Goal: Task Accomplishment & Management: Use online tool/utility

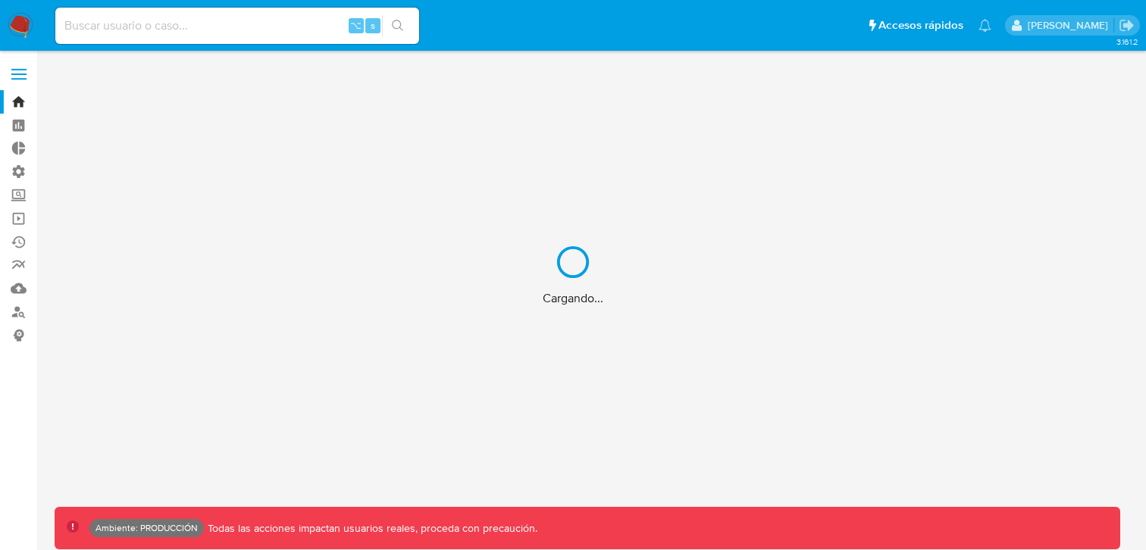
click at [28, 76] on div "Cargando..." at bounding box center [573, 275] width 1146 height 550
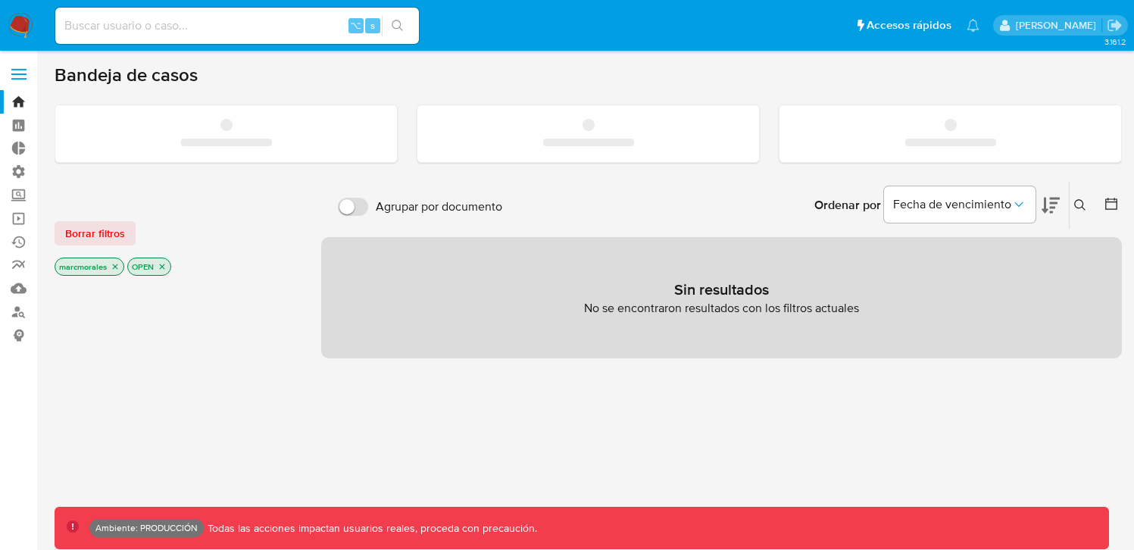
click at [17, 74] on span at bounding box center [18, 75] width 15 height 2
click at [0, 0] on input "checkbox" at bounding box center [0, 0] width 0 height 0
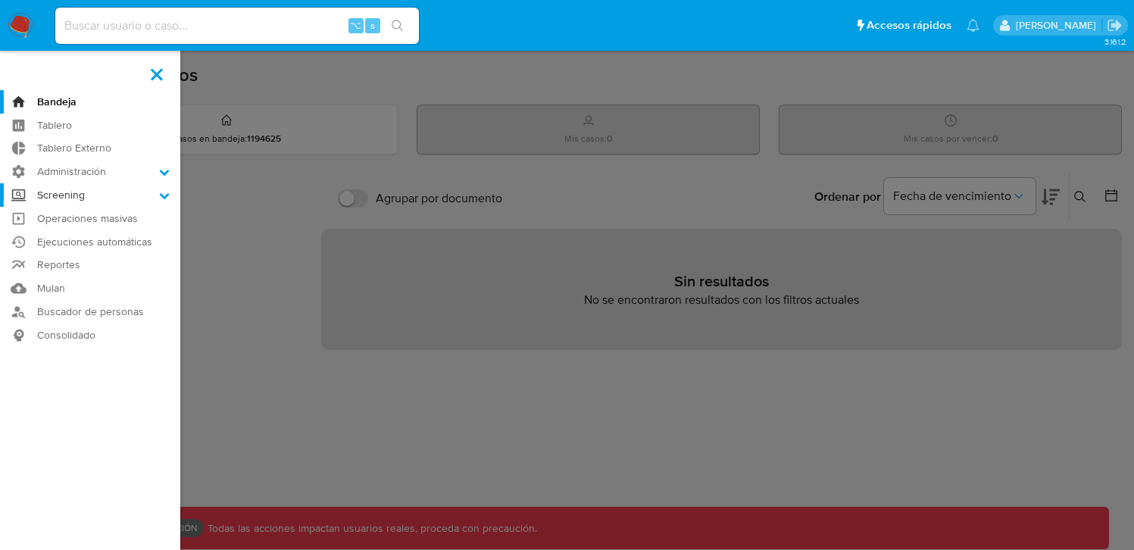
click at [169, 193] on icon at bounding box center [164, 195] width 11 height 11
click at [161, 196] on icon at bounding box center [164, 195] width 11 height 11
click at [0, 0] on input "Screening" at bounding box center [0, 0] width 0 height 0
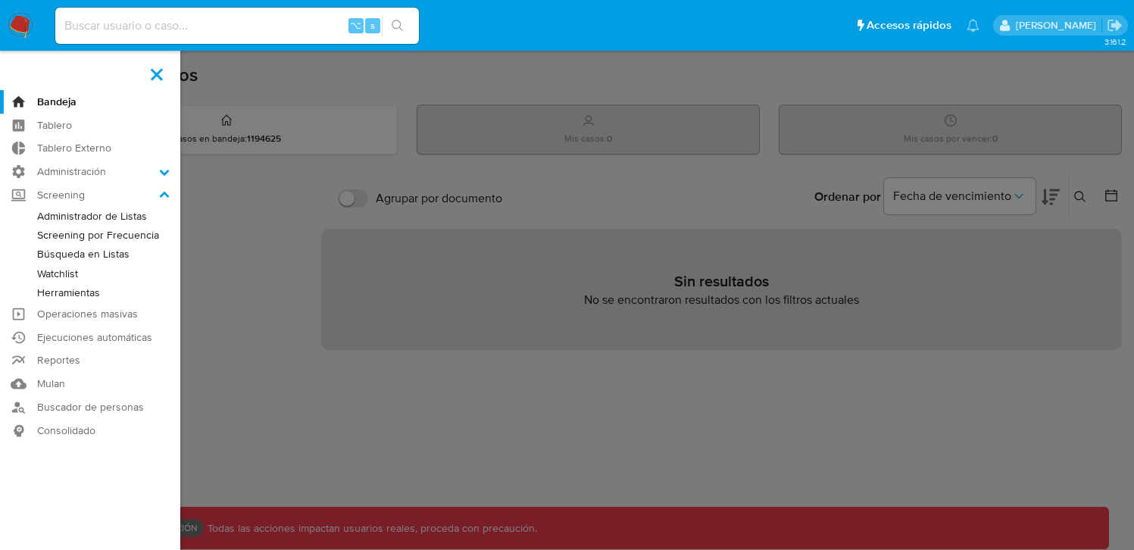
click at [84, 253] on link "Búsqueda en Listas" at bounding box center [90, 254] width 180 height 19
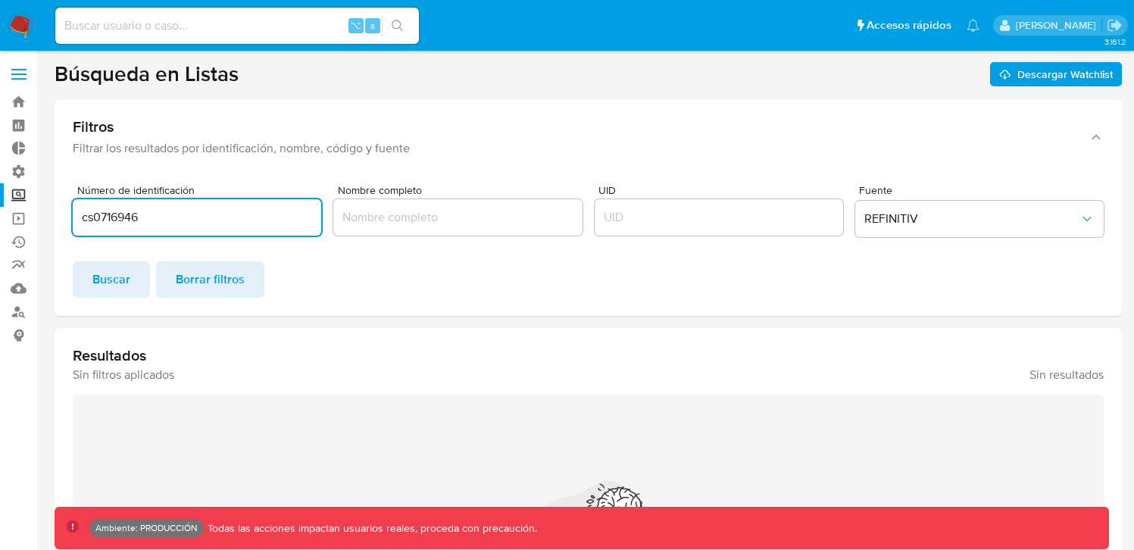
click at [145, 228] on div "cs0716946" at bounding box center [197, 217] width 249 height 36
click at [113, 213] on input "cs0716946" at bounding box center [197, 218] width 249 height 20
click at [593, 335] on div "Resultados Sin filtros aplicados Sin resultados Nada por acá... Probá abrir el …" at bounding box center [589, 522] width 1068 height 388
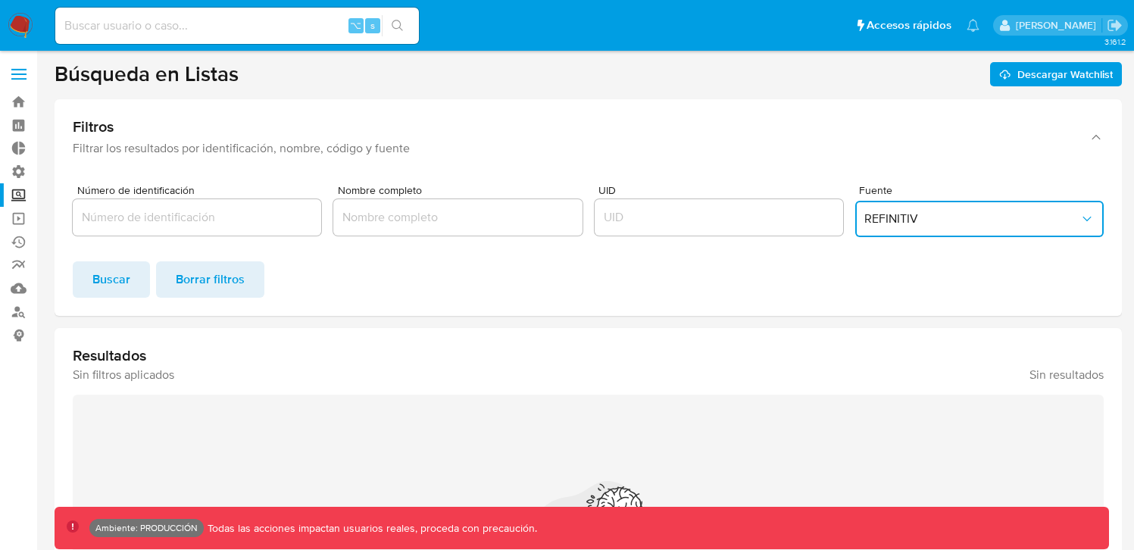
click at [920, 199] on div "Fuente REFINITIV" at bounding box center [979, 214] width 249 height 58
click at [919, 221] on span "REFINITIV" at bounding box center [972, 218] width 215 height 15
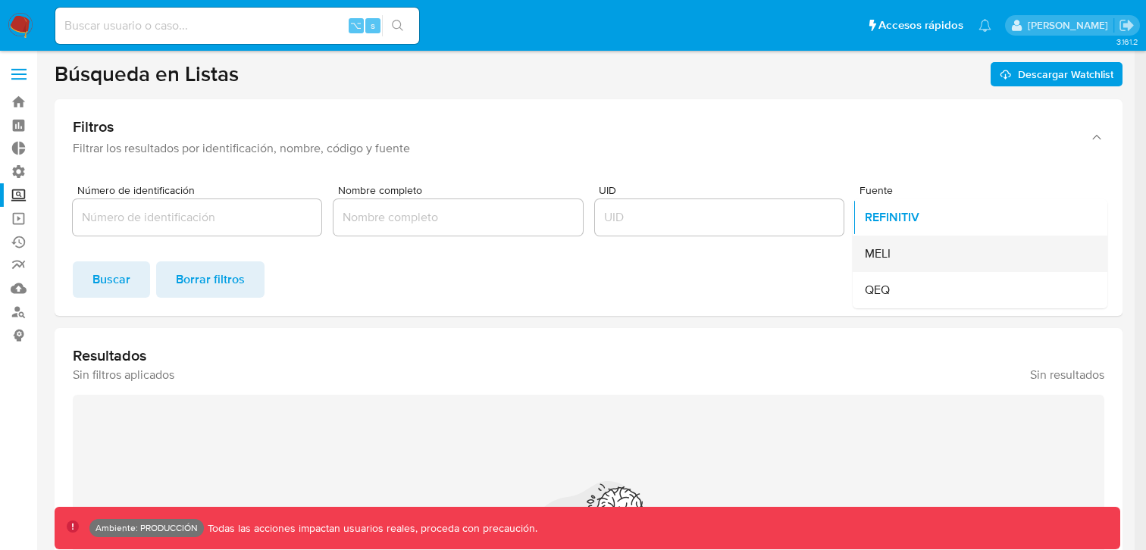
click at [889, 260] on span "MELI" at bounding box center [878, 253] width 26 height 15
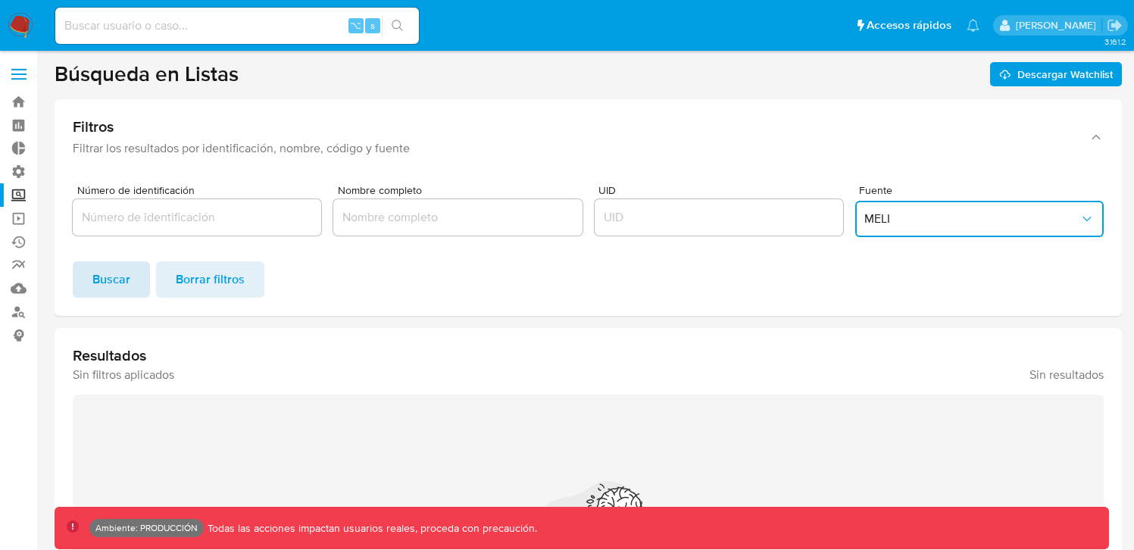
click at [108, 280] on span "Buscar" at bounding box center [111, 279] width 38 height 33
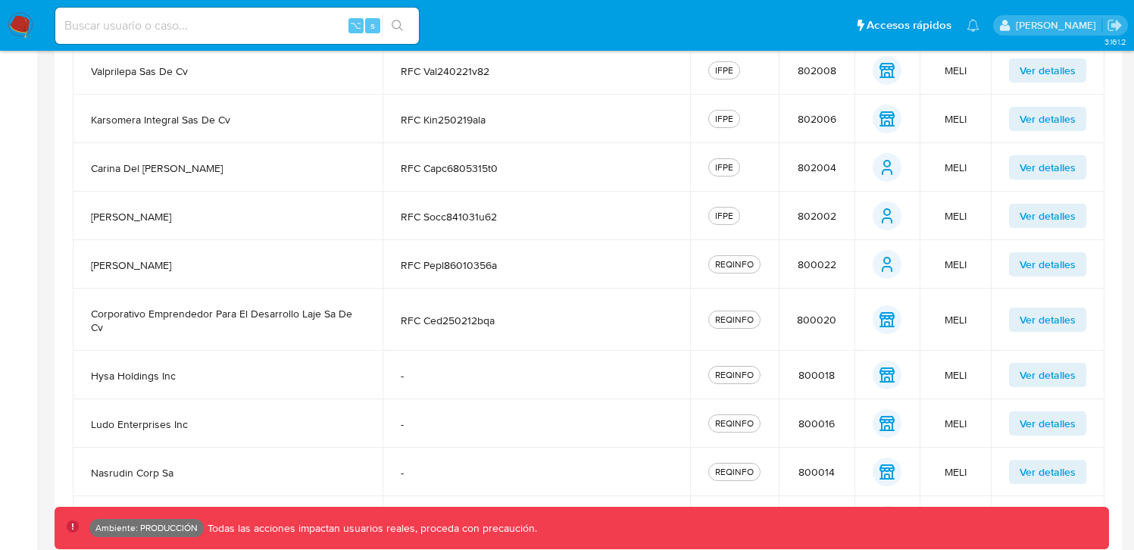
scroll to position [553, 0]
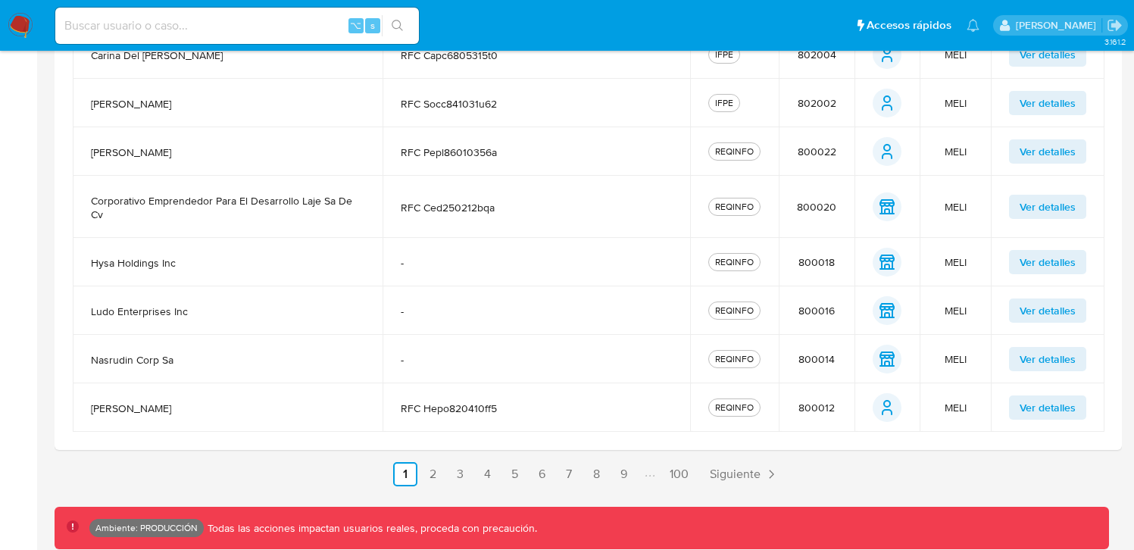
click at [446, 476] on ul "Anterior 1 2 3 4 5 6 7 8 9 100 Siguiente" at bounding box center [589, 474] width 1068 height 24
click at [438, 475] on link "2" at bounding box center [433, 474] width 24 height 24
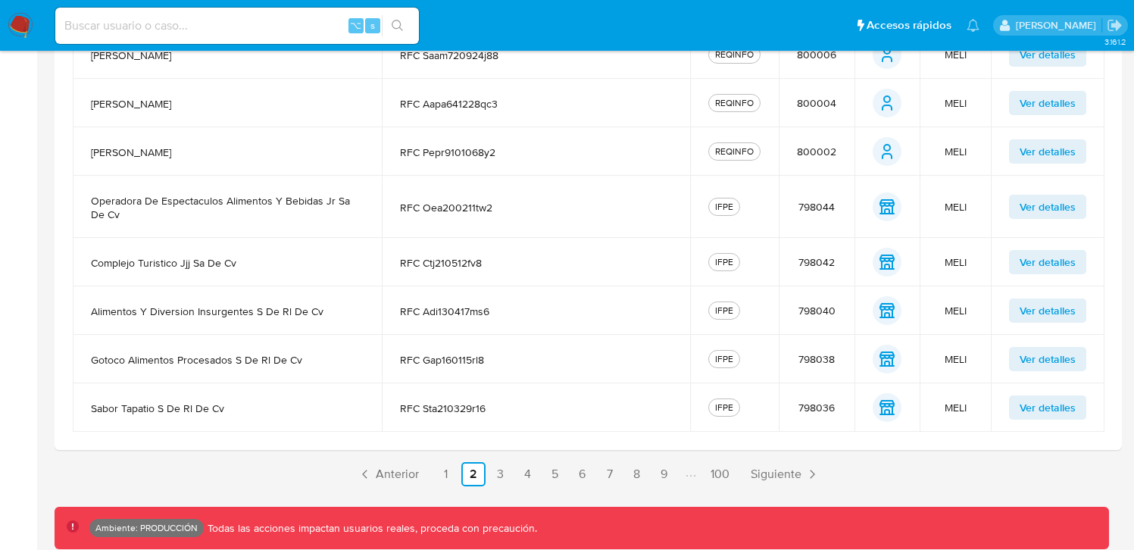
click at [541, 468] on ul "Anterior 1 2 3 4 5 6 7 8 9 100 Siguiente" at bounding box center [589, 474] width 1068 height 24
click at [540, 474] on link "4" at bounding box center [528, 474] width 24 height 24
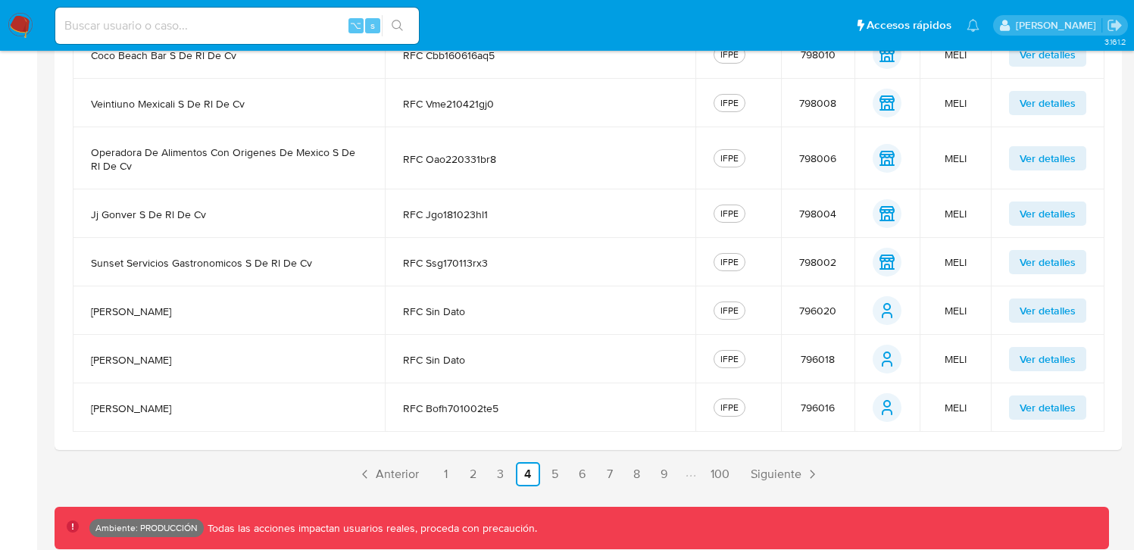
click at [586, 472] on link "6" at bounding box center [583, 474] width 24 height 24
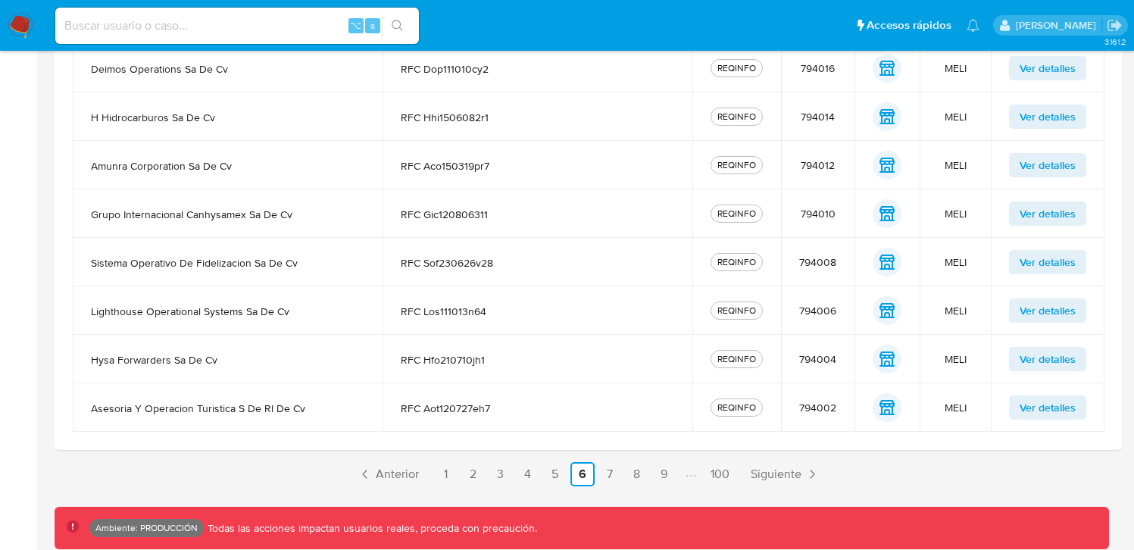
scroll to position [400, 0]
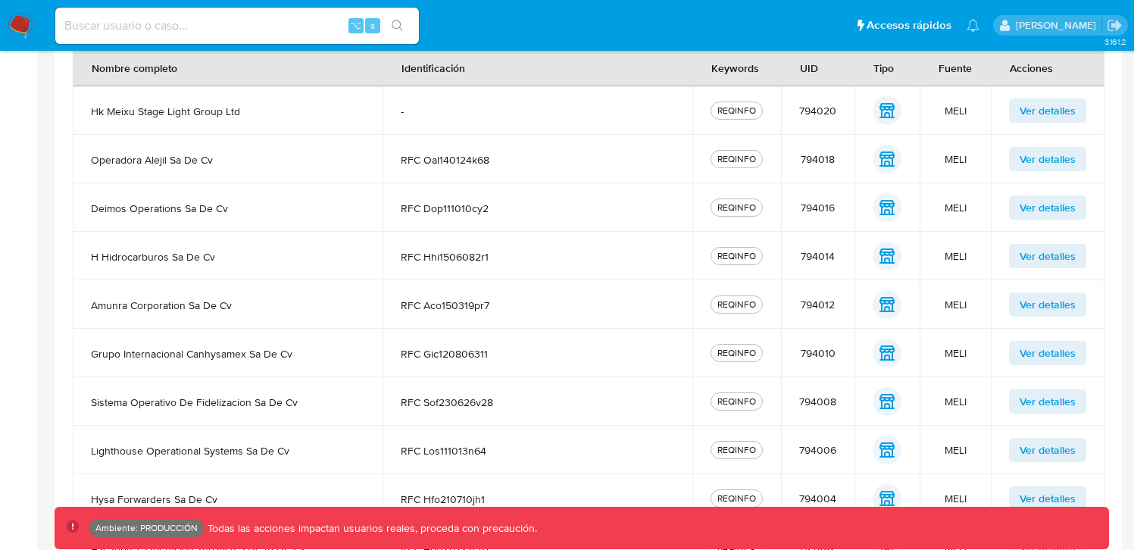
click at [461, 212] on span "RFC dop111010cy2" at bounding box center [538, 209] width 274 height 14
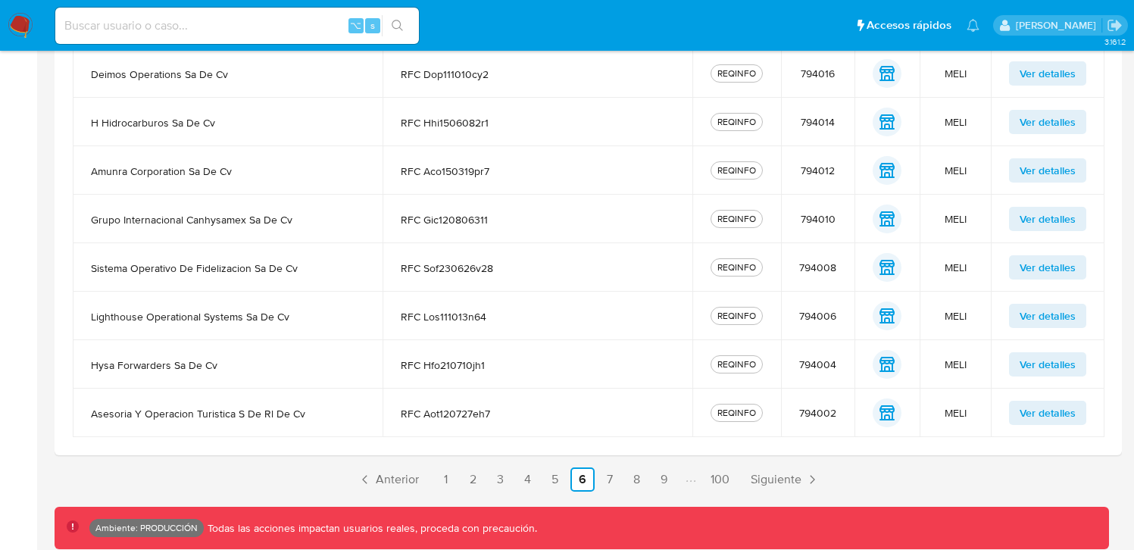
scroll to position [540, 0]
